Goal: Navigation & Orientation: Find specific page/section

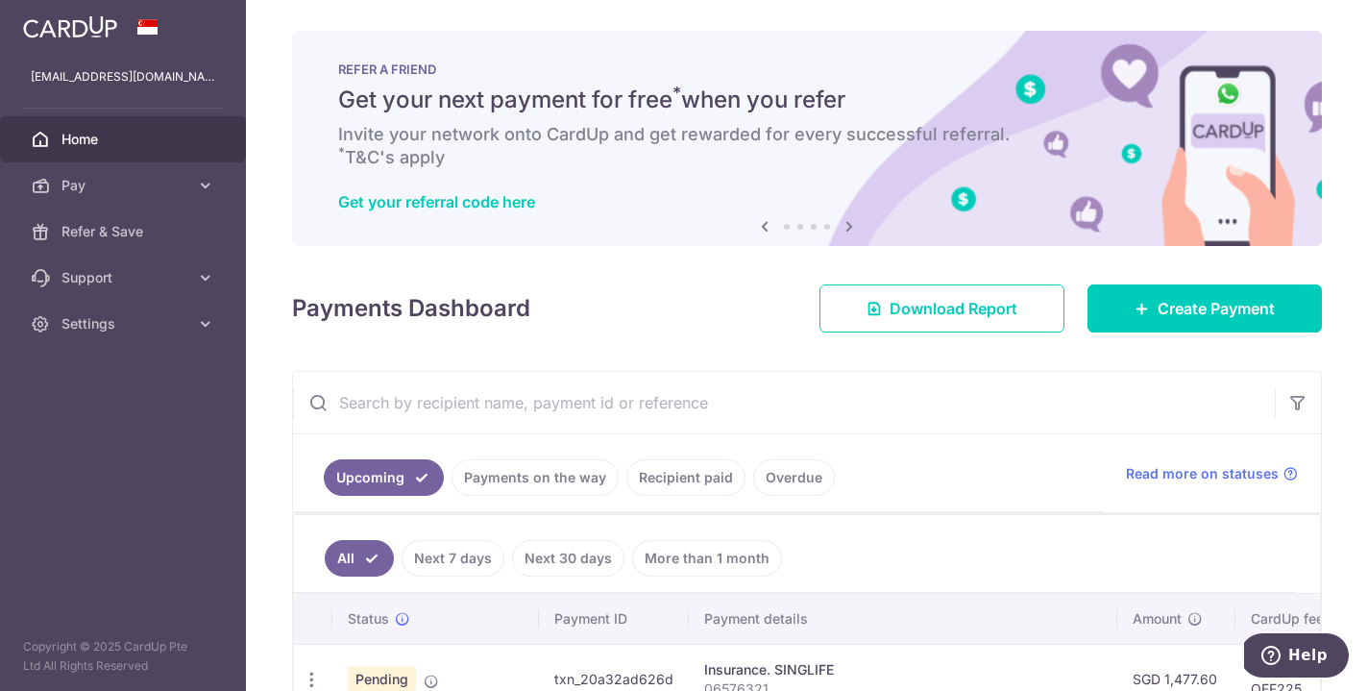
click at [155, 136] on span "Home" at bounding box center [124, 139] width 127 height 19
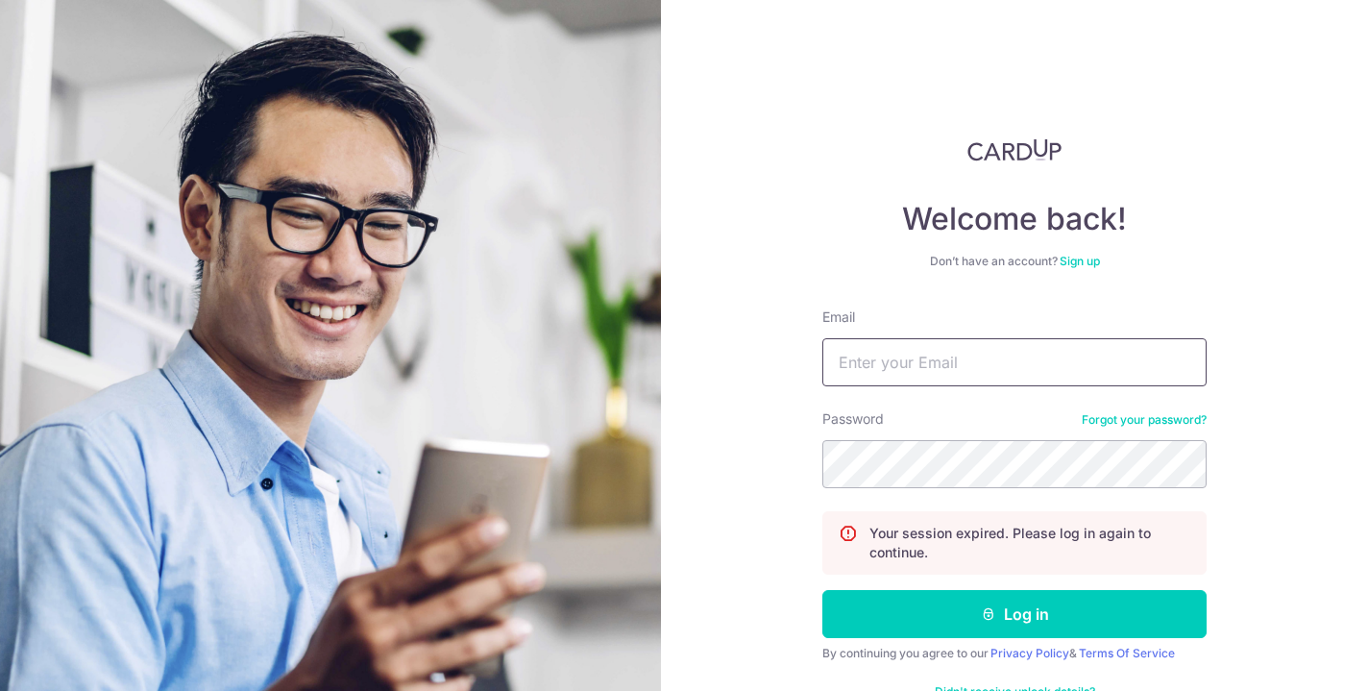
type input "[EMAIL_ADDRESS][DOMAIN_NAME]"
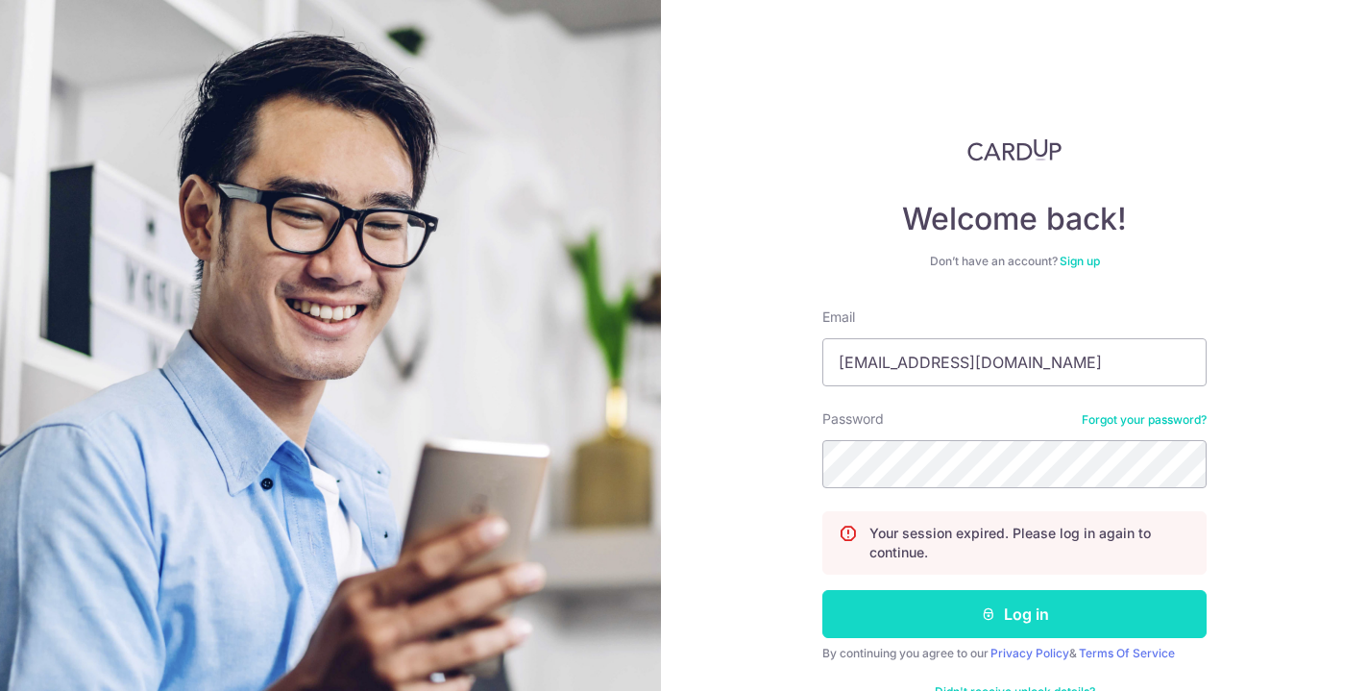
click at [936, 594] on button "Log in" at bounding box center [1014, 614] width 384 height 48
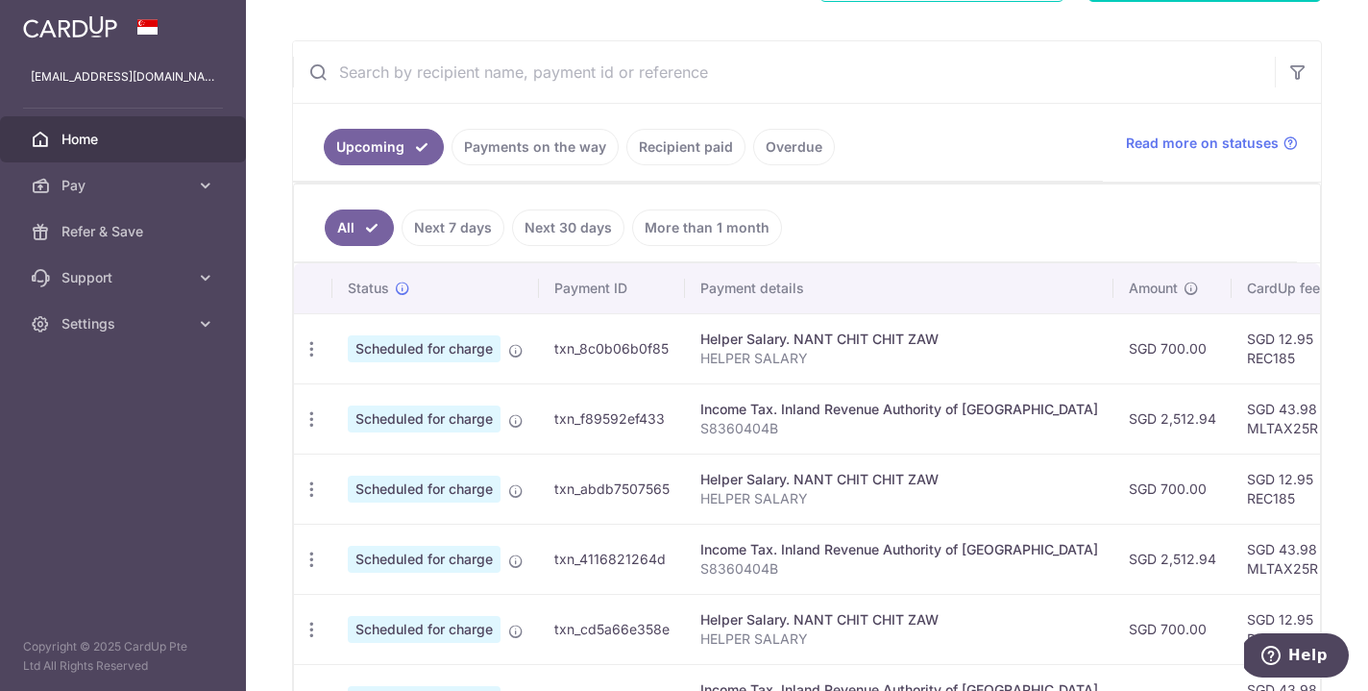
scroll to position [257, 0]
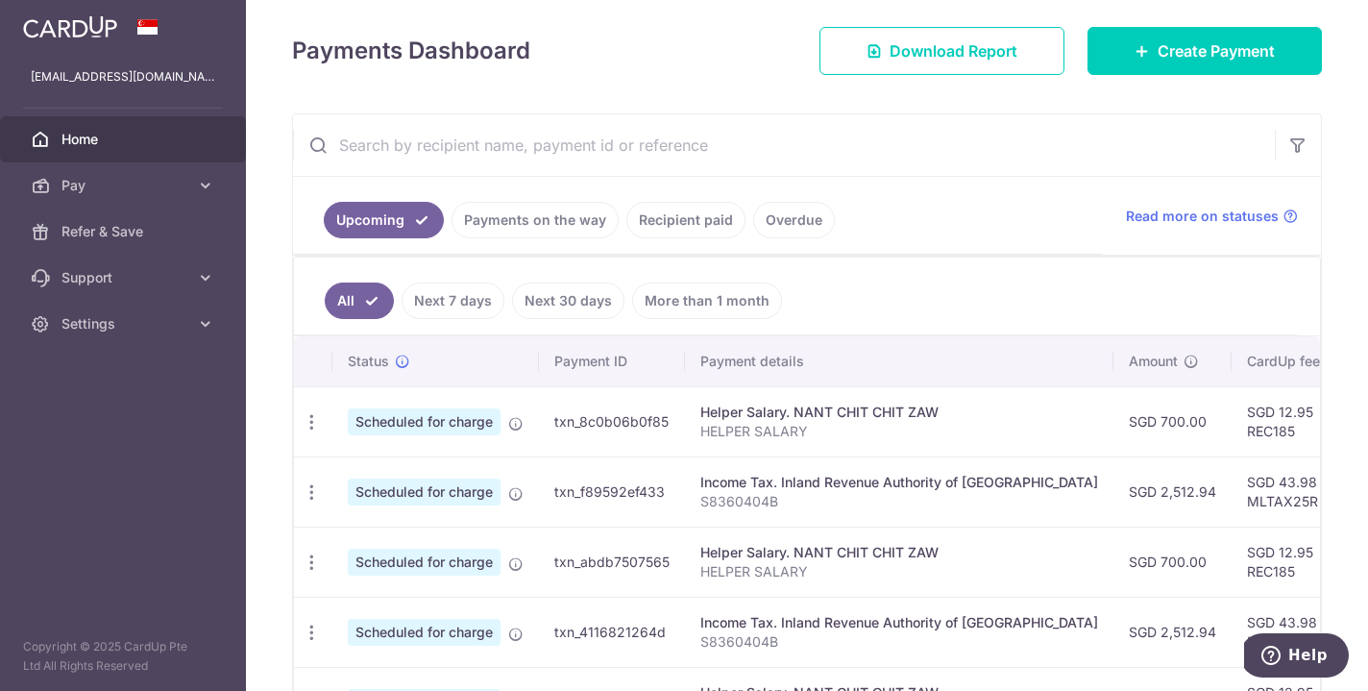
click at [476, 297] on link "Next 7 days" at bounding box center [452, 300] width 103 height 36
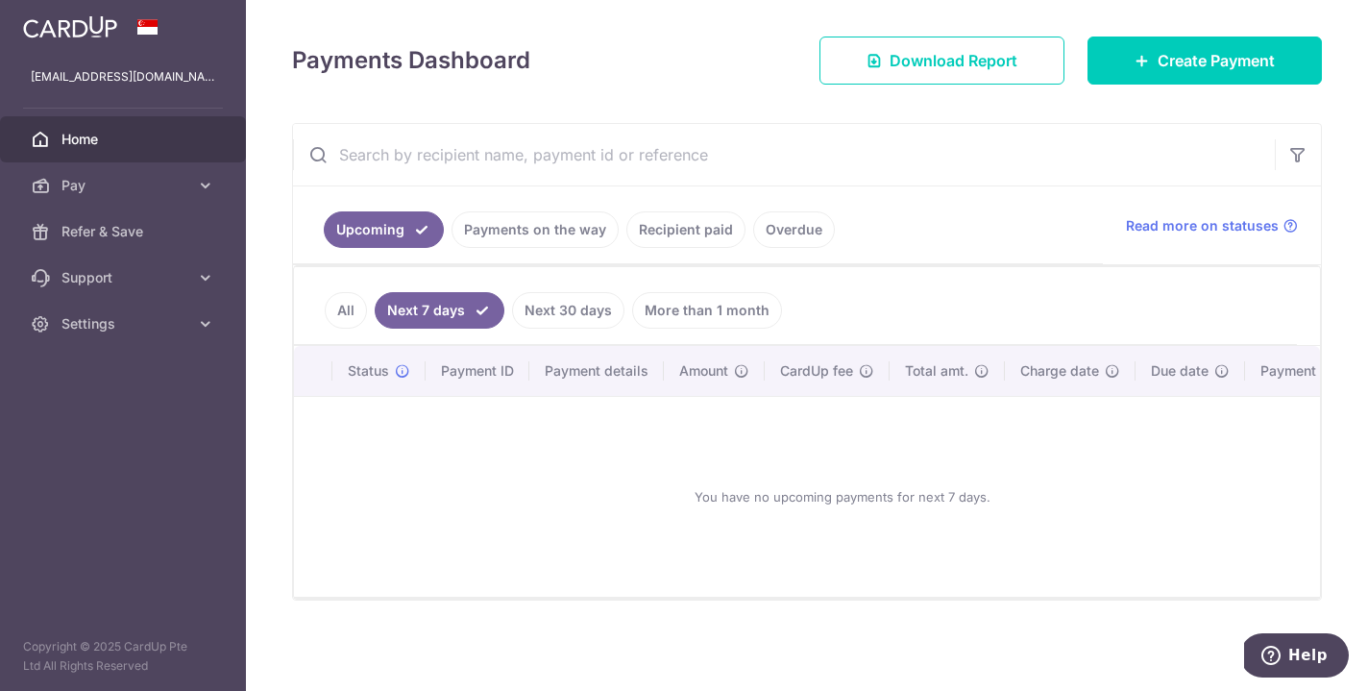
click at [529, 305] on link "Next 30 days" at bounding box center [568, 310] width 112 height 36
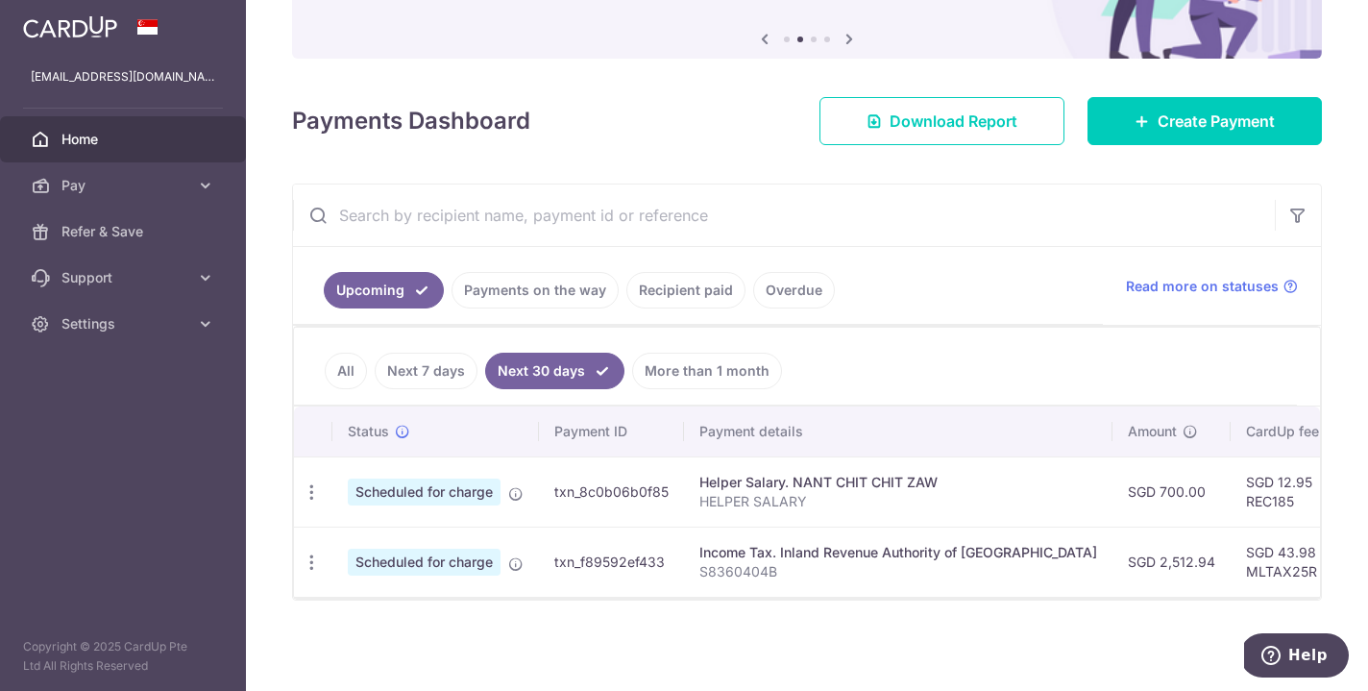
scroll to position [187, 0]
click at [498, 282] on link "Payments on the way" at bounding box center [534, 290] width 167 height 36
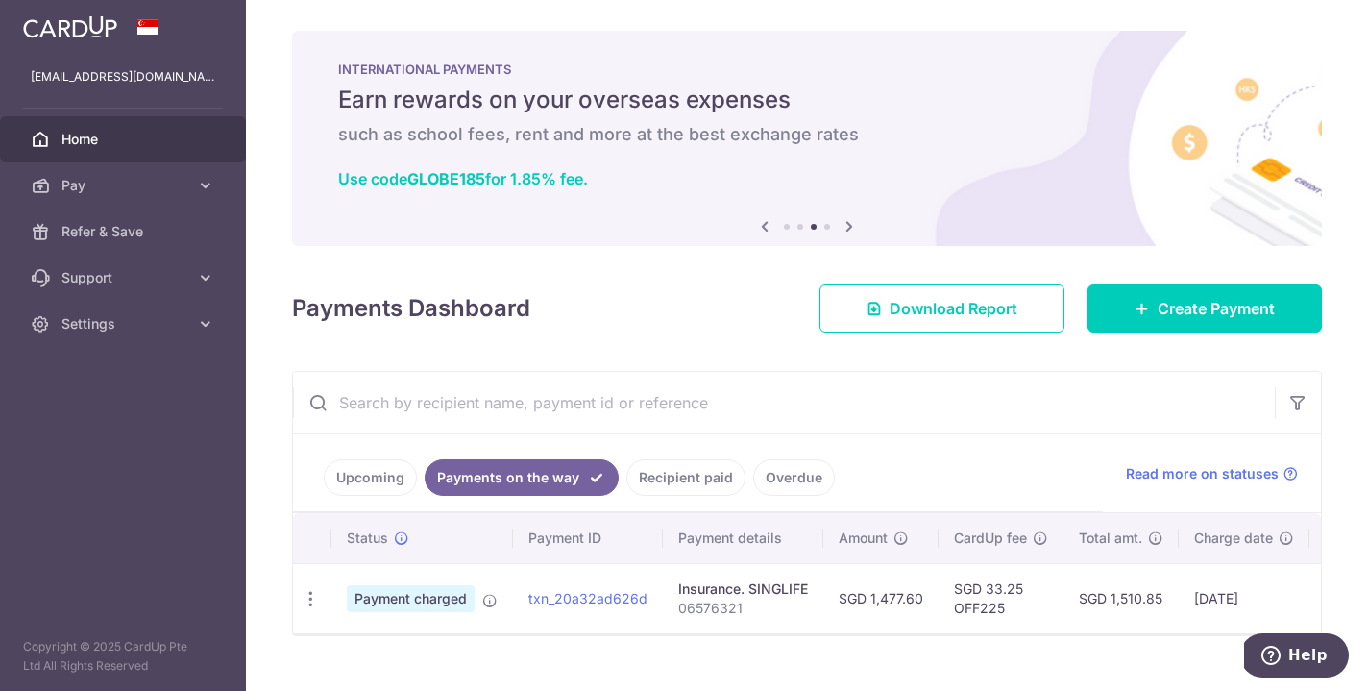
scroll to position [0, 0]
